Goal: Task Accomplishment & Management: Use online tool/utility

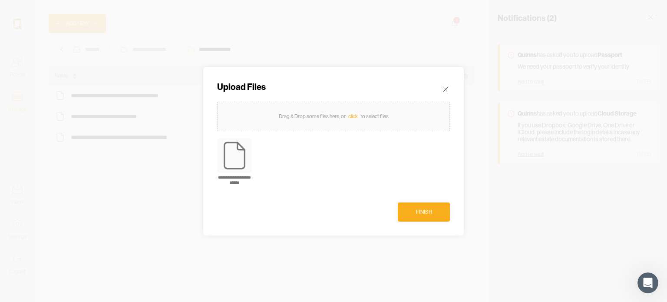
click at [431, 217] on button "Finish" at bounding box center [424, 211] width 52 height 19
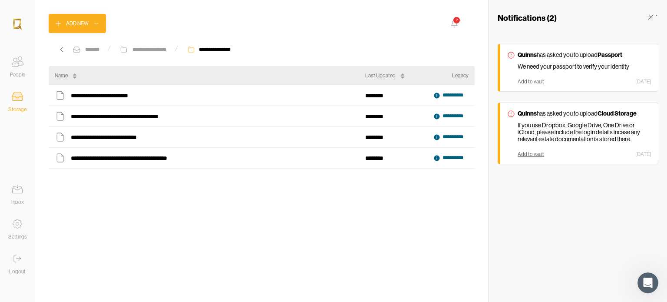
click at [528, 79] on div "Add to vault" at bounding box center [531, 82] width 26 height 6
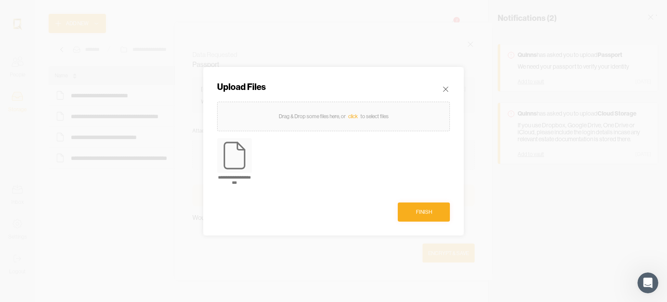
click at [429, 213] on div "Finish" at bounding box center [424, 212] width 16 height 9
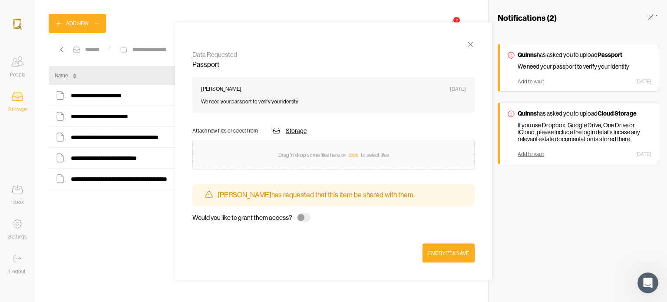
click at [457, 255] on div "Encrypt & Save" at bounding box center [448, 252] width 41 height 9
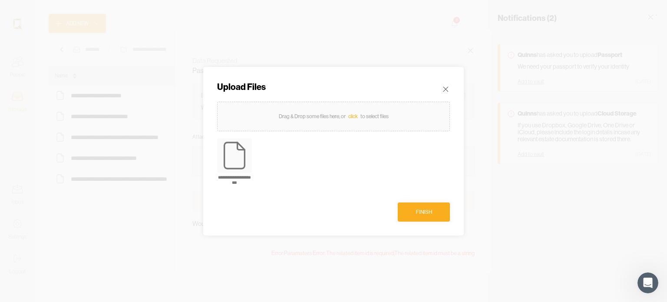
click at [431, 211] on div "Finish" at bounding box center [424, 212] width 16 height 9
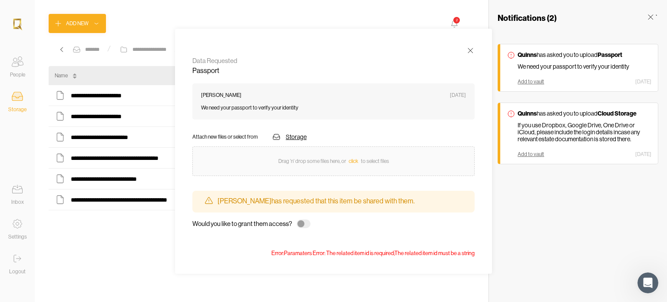
click at [394, 109] on p "We need your passport to verify your identity" at bounding box center [333, 108] width 265 height 6
click at [300, 223] on div at bounding box center [300, 223] width 7 height 7
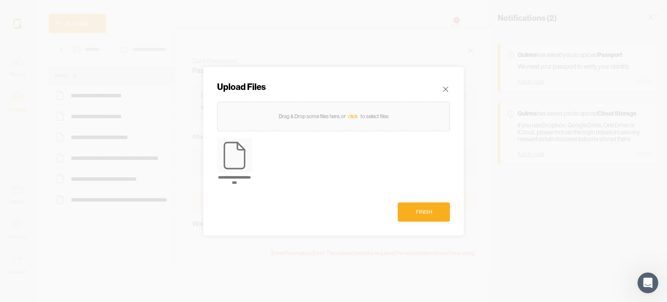
click at [422, 205] on button "Finish" at bounding box center [424, 211] width 52 height 19
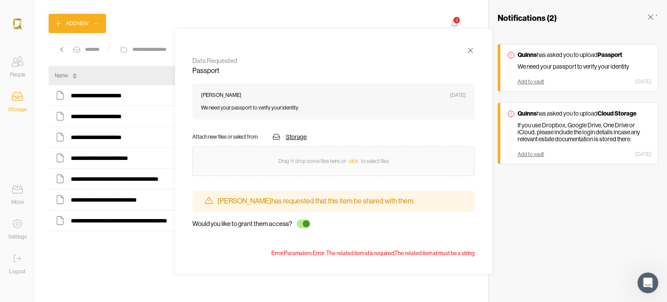
click at [537, 81] on div "Add to vault" at bounding box center [531, 82] width 26 height 6
click at [650, 19] on icon at bounding box center [650, 17] width 9 height 9
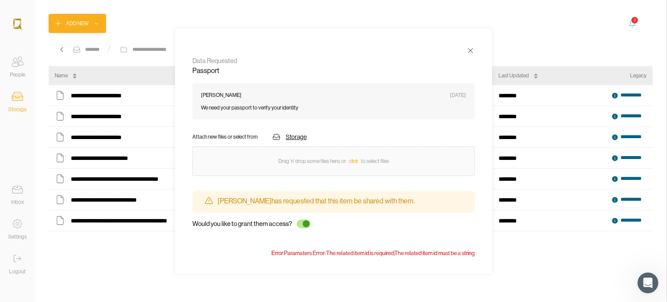
click at [17, 262] on icon at bounding box center [17, 258] width 17 height 17
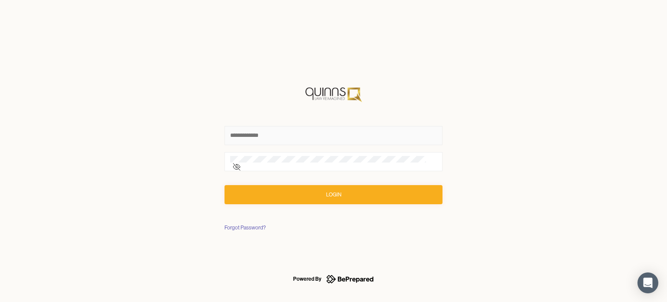
type input "**********"
